Goal: Book appointment/travel/reservation

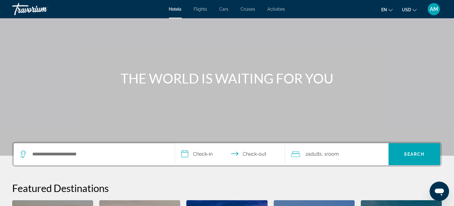
scroll to position [91, 0]
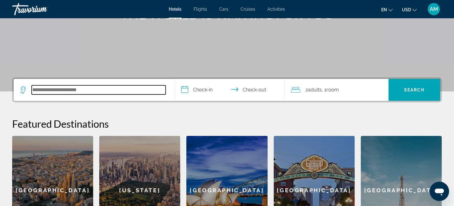
click at [67, 92] on input "Search hotel destination" at bounding box center [99, 89] width 134 height 9
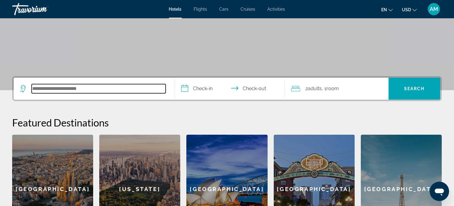
scroll to position [88, 0]
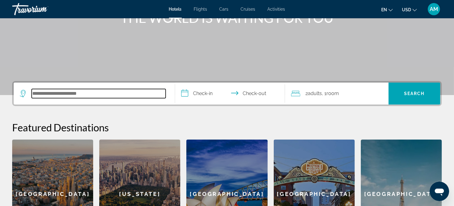
click at [52, 92] on input "Search hotel destination" at bounding box center [99, 93] width 134 height 9
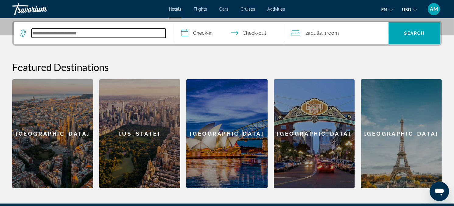
scroll to position [149, 0]
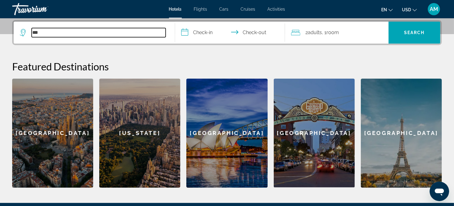
click at [53, 33] on input "***" at bounding box center [99, 32] width 134 height 9
type input "*"
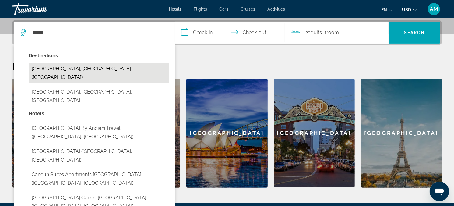
click at [32, 66] on button "Cancun, Mexico (CUN)" at bounding box center [99, 73] width 140 height 20
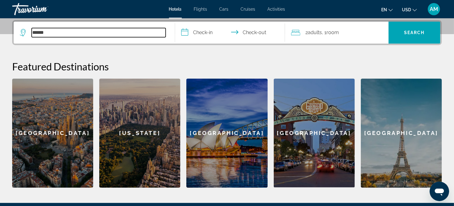
type input "**********"
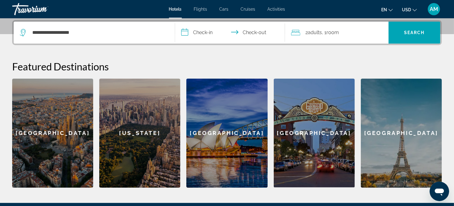
click at [200, 32] on input "**********" at bounding box center [231, 34] width 112 height 24
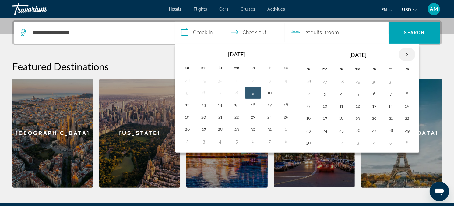
click at [408, 53] on th "Next month" at bounding box center [407, 54] width 16 height 13
click at [405, 53] on th "Next month" at bounding box center [407, 54] width 16 height 13
click at [326, 106] on button "12" at bounding box center [325, 106] width 10 height 9
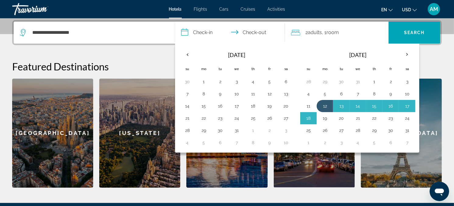
click at [324, 119] on button "19" at bounding box center [325, 118] width 10 height 9
type input "**********"
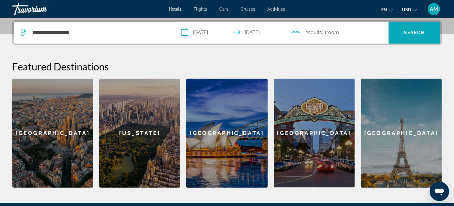
click at [422, 34] on span "Search" at bounding box center [414, 32] width 21 height 5
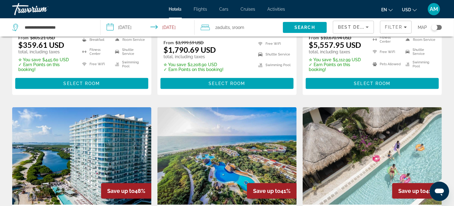
scroll to position [405, 0]
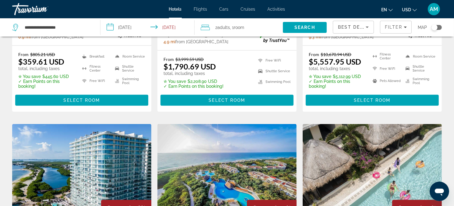
click at [433, 29] on div "Toggle map" at bounding box center [435, 27] width 6 height 6
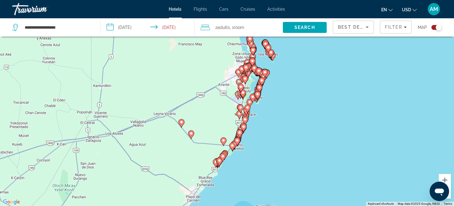
click at [265, 73] on image "Main content" at bounding box center [265, 72] width 4 height 4
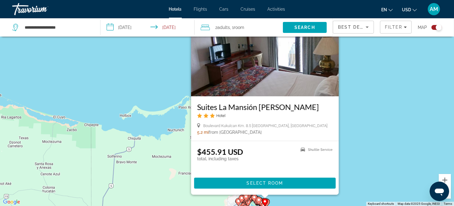
click at [433, 28] on div "Toggle map" at bounding box center [437, 27] width 10 height 5
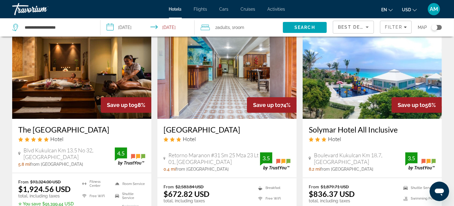
scroll to position [43, 0]
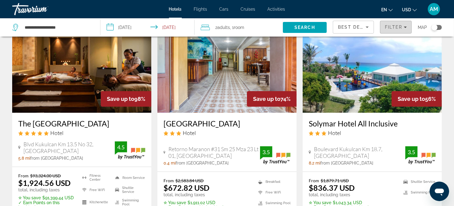
click at [405, 29] on div "Filter" at bounding box center [396, 27] width 22 height 5
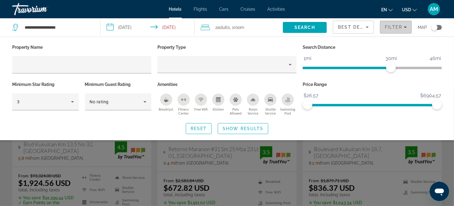
click at [407, 29] on span "Filters" at bounding box center [396, 27] width 31 height 15
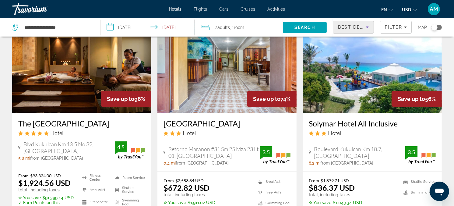
click at [370, 26] on icon "Sort by" at bounding box center [367, 26] width 7 height 7
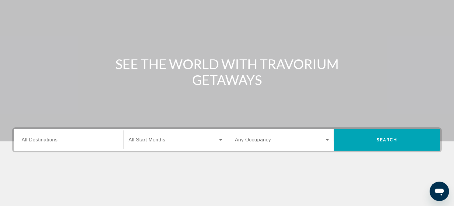
scroll to position [61, 0]
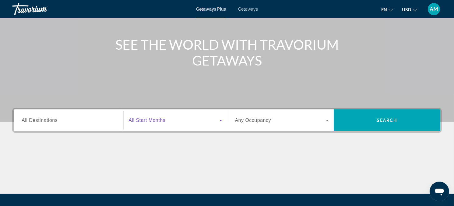
click at [221, 121] on icon "Search widget" at bounding box center [220, 121] width 3 height 2
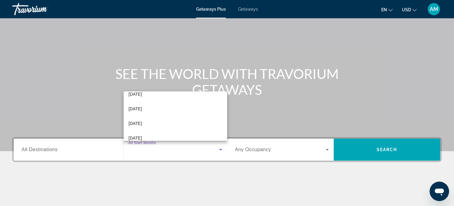
scroll to position [52, 0]
click at [163, 122] on mat-option "[DATE]" at bounding box center [176, 122] width 104 height 15
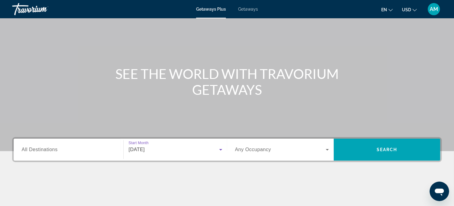
click at [329, 148] on icon "Search widget" at bounding box center [327, 149] width 7 height 7
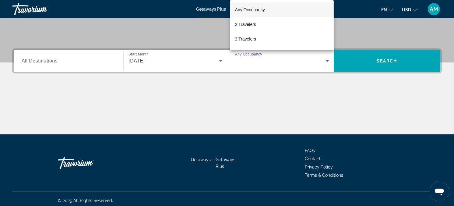
scroll to position [123, 0]
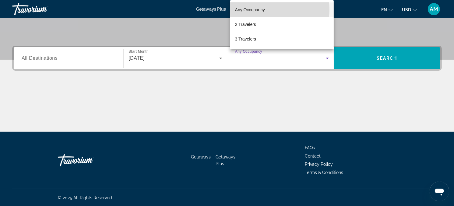
click at [263, 9] on span "Any Occupancy" at bounding box center [250, 9] width 30 height 5
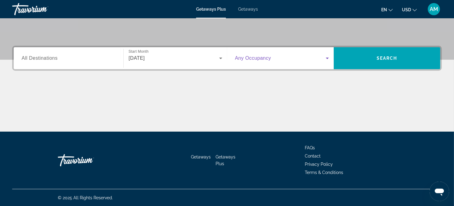
click at [50, 61] on input "Destination All Destinations" at bounding box center [69, 58] width 94 height 7
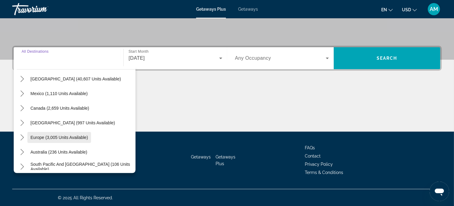
scroll to position [30, 0]
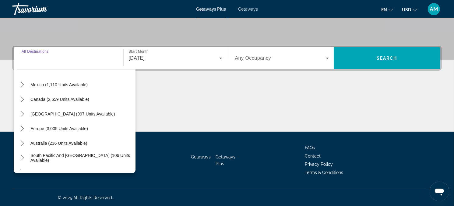
click at [64, 115] on span "[GEOGRAPHIC_DATA] (997 units available)" at bounding box center [72, 114] width 85 height 5
type input "**********"
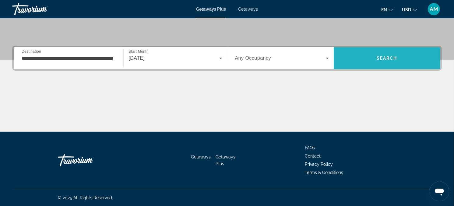
click at [388, 56] on span "Search" at bounding box center [387, 58] width 21 height 5
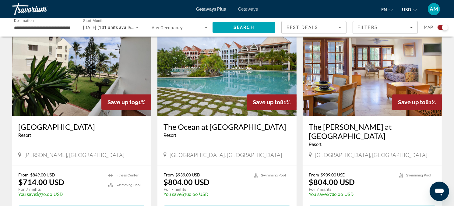
scroll to position [274, 0]
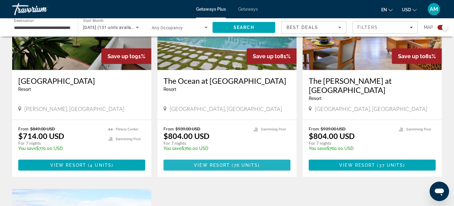
click at [246, 163] on span "76 units" at bounding box center [246, 165] width 24 height 5
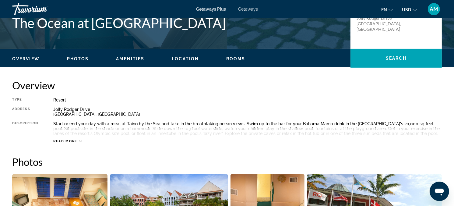
scroll to position [152, 0]
click at [81, 140] on icon "Main content" at bounding box center [80, 141] width 3 height 3
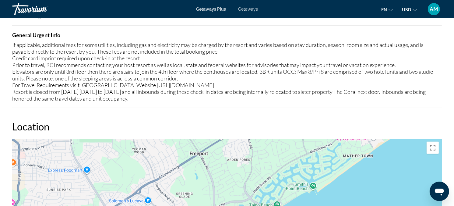
scroll to position [670, 0]
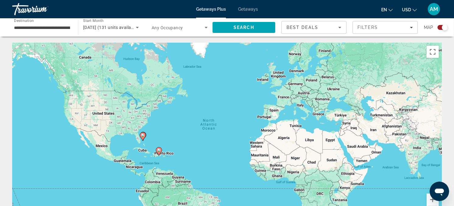
click at [159, 151] on image "Main content" at bounding box center [159, 150] width 4 height 4
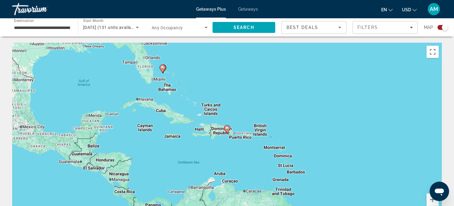
click at [227, 128] on image "Main content" at bounding box center [227, 128] width 4 height 4
type input "**********"
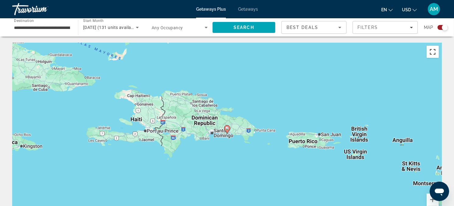
click at [434, 51] on button "Toggle fullscreen view" at bounding box center [433, 52] width 12 height 12
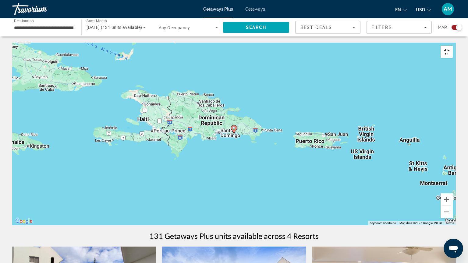
click at [453, 46] on button "Toggle fullscreen view" at bounding box center [447, 52] width 12 height 12
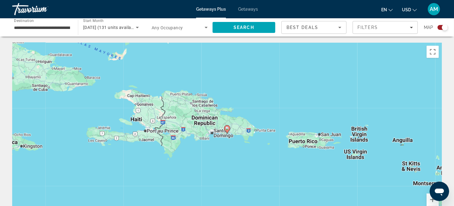
click at [247, 11] on span "Getaways" at bounding box center [248, 9] width 20 height 5
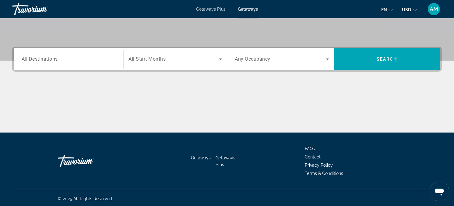
scroll to position [123, 0]
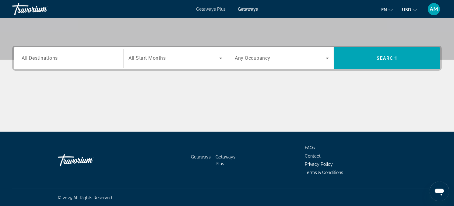
click at [247, 92] on div "Main content" at bounding box center [227, 109] width 430 height 46
